Goal: Information Seeking & Learning: Check status

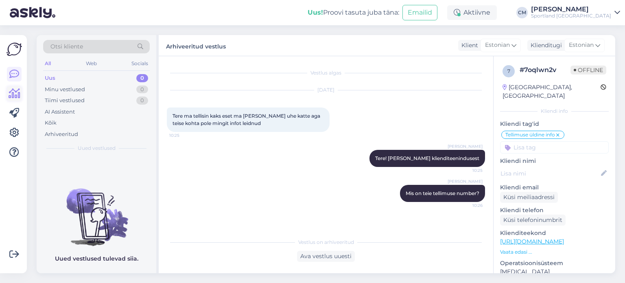
click at [10, 90] on icon at bounding box center [15, 94] width 12 height 10
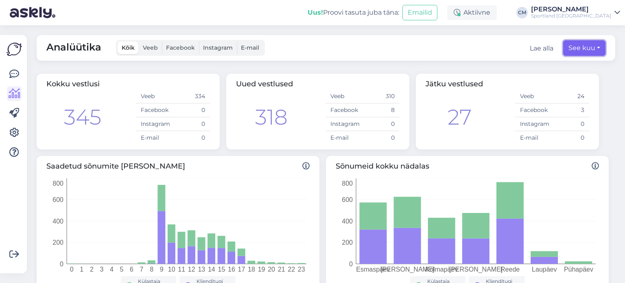
click at [591, 52] on button "See kuu" at bounding box center [584, 47] width 42 height 15
select select "8"
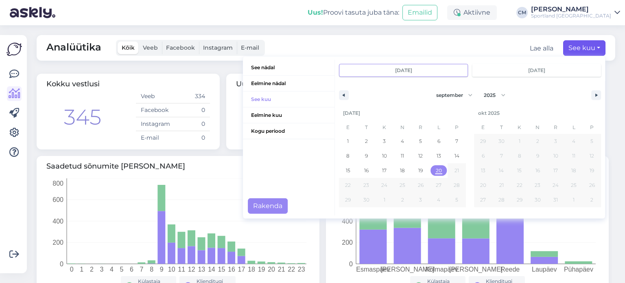
click at [438, 170] on span "20" at bounding box center [439, 170] width 18 height 11
type input "[DATE]"
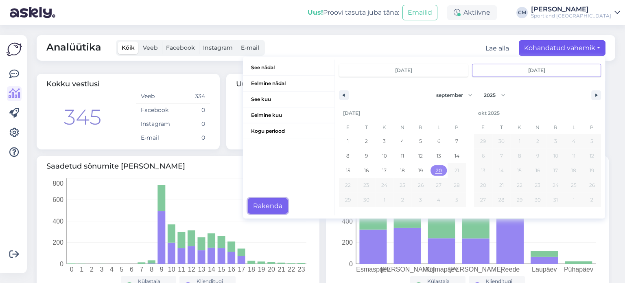
click at [270, 211] on button "Rakenda" at bounding box center [268, 205] width 40 height 15
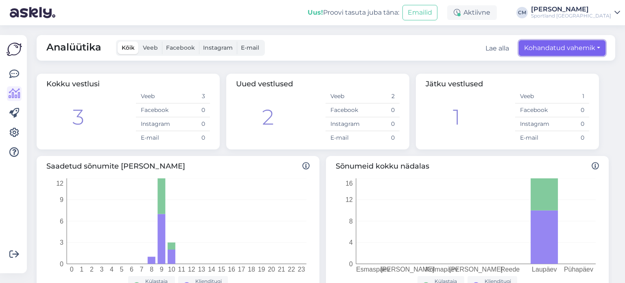
click at [534, 52] on button "Kohandatud vahemik" at bounding box center [562, 47] width 87 height 15
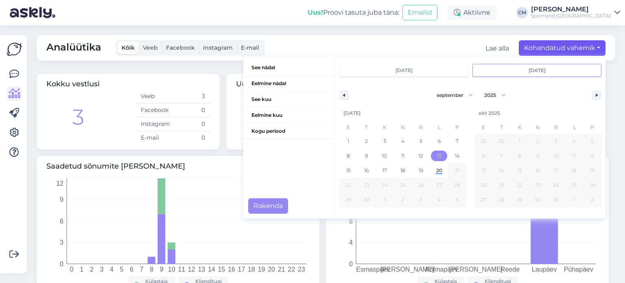
click at [436, 156] on span "13" at bounding box center [439, 156] width 18 height 11
type input "[DATE]"
click at [436, 156] on span "13" at bounding box center [439, 156] width 18 height 11
type input "[DATE]"
click at [273, 206] on button "Rakenda" at bounding box center [268, 205] width 40 height 15
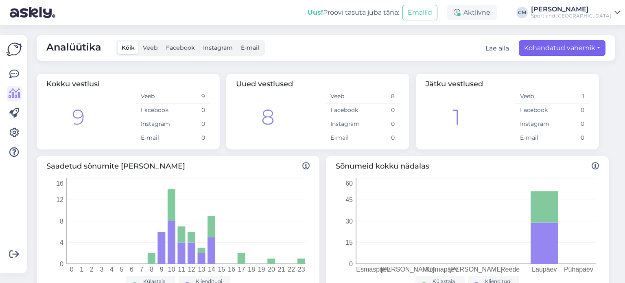
drag, startPoint x: 557, startPoint y: 56, endPoint x: 546, endPoint y: 49, distance: 12.9
click at [546, 49] on div "Analüütika Kõik Veeb Facebook Instagram E-mail Lae alla Kohandatud vahemik See …" at bounding box center [326, 48] width 579 height 26
click at [546, 49] on button "Kohandatud vahemik" at bounding box center [562, 47] width 87 height 15
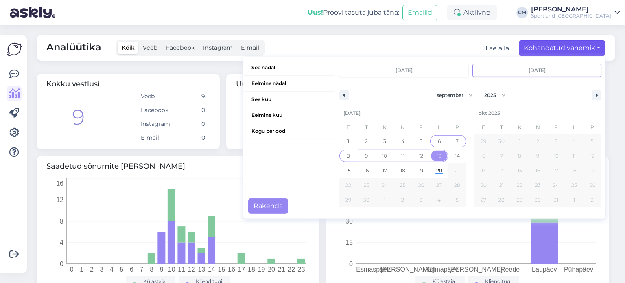
click at [437, 144] on span "6" at bounding box center [439, 141] width 18 height 11
type input "[DATE]"
click at [437, 144] on span "6" at bounding box center [439, 141] width 18 height 11
click at [265, 208] on button "Rakenda" at bounding box center [268, 205] width 40 height 15
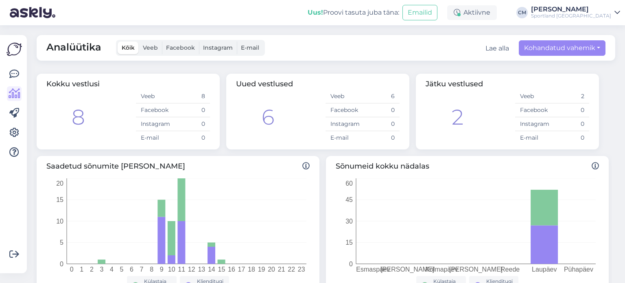
click at [547, 57] on div "Analüütika Kõik Veeb Facebook Instagram E-mail Lae alla Kohandatud vahemik See …" at bounding box center [326, 48] width 579 height 26
click at [547, 53] on button "Kohandatud vahemik" at bounding box center [562, 47] width 87 height 15
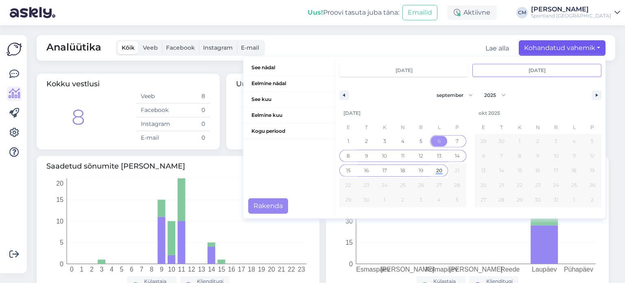
click at [436, 168] on span "20" at bounding box center [439, 170] width 6 height 15
type input "[DATE]"
click at [436, 168] on span "20" at bounding box center [439, 170] width 6 height 15
type input "[DATE]"
click at [264, 212] on button "Rakenda" at bounding box center [268, 205] width 40 height 15
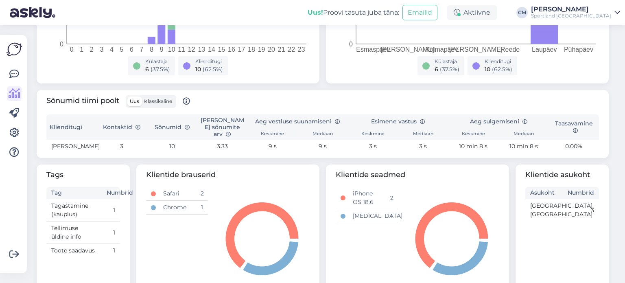
scroll to position [247, 0]
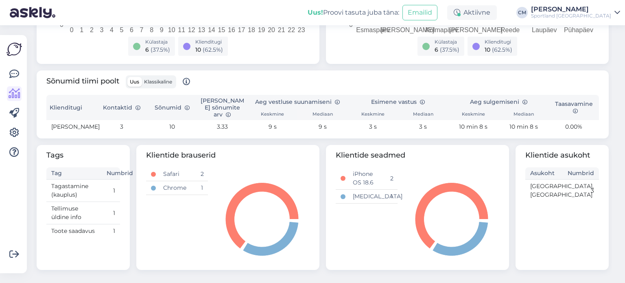
click at [3, 87] on div "Võimalused Veendu, et Askly loob sulle väärtust. Sulge Ühenda FB ja IG sõnumid …" at bounding box center [13, 154] width 27 height 238
click at [10, 74] on icon at bounding box center [14, 74] width 10 height 10
